Goal: Check status

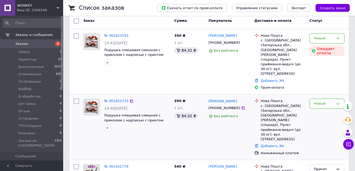
scroll to position [79, 0]
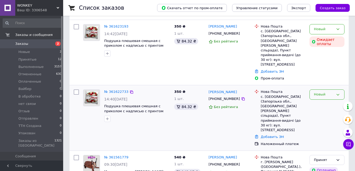
click at [325, 92] on div "Новый" at bounding box center [324, 95] width 20 height 6
click at [322, 123] on li "В оброботке" at bounding box center [326, 128] width 34 height 10
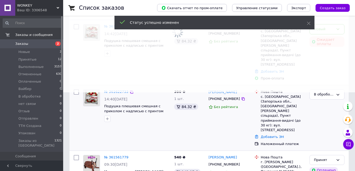
click at [322, 29] on span at bounding box center [177, 6] width 355 height 171
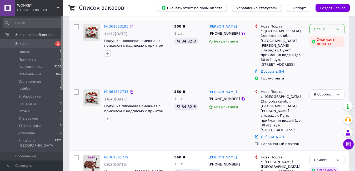
click at [337, 28] on icon at bounding box center [337, 29] width 4 height 4
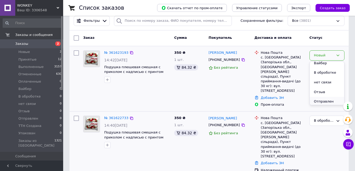
scroll to position [34, 0]
click at [324, 79] on li "В оброботке" at bounding box center [326, 80] width 34 height 10
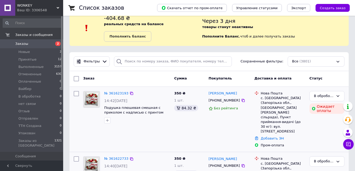
scroll to position [0, 0]
